Goal: Task Accomplishment & Management: Complete application form

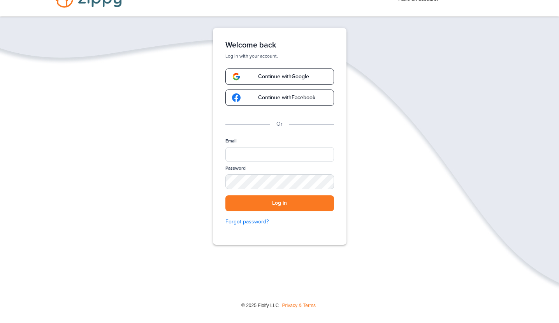
scroll to position [35, 0]
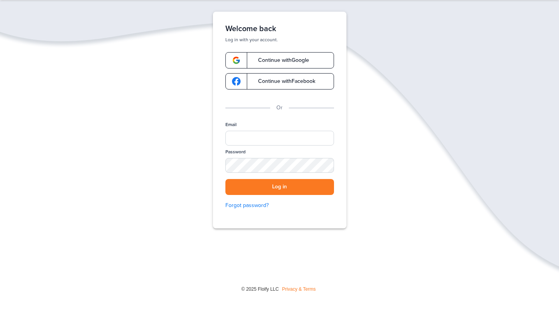
click at [297, 63] on span "Continue with Google" at bounding box center [280, 60] width 59 height 5
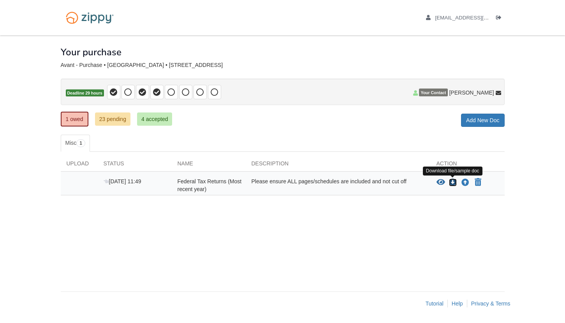
click at [452, 182] on icon "Download Federal Tax Returns (Most recent year)" at bounding box center [453, 183] width 8 height 8
click at [467, 183] on icon "Upload Federal Tax Returns (Most recent year)" at bounding box center [466, 183] width 8 height 8
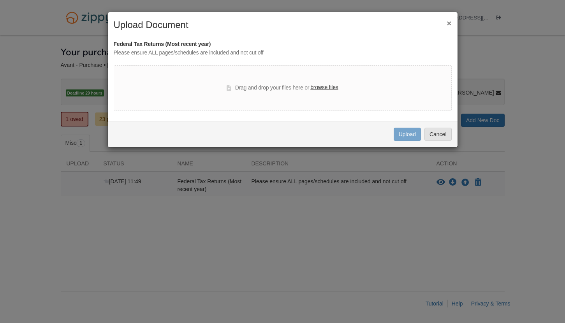
click at [326, 89] on label "browse files" at bounding box center [325, 87] width 28 height 9
click at [0, 0] on input "browse files" at bounding box center [0, 0] width 0 height 0
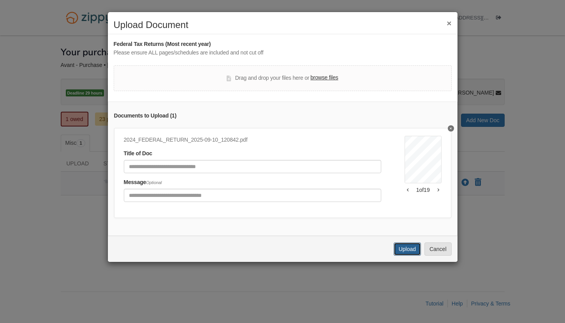
click at [412, 255] on button "Upload" at bounding box center [407, 249] width 27 height 13
